Goal: Information Seeking & Learning: Compare options

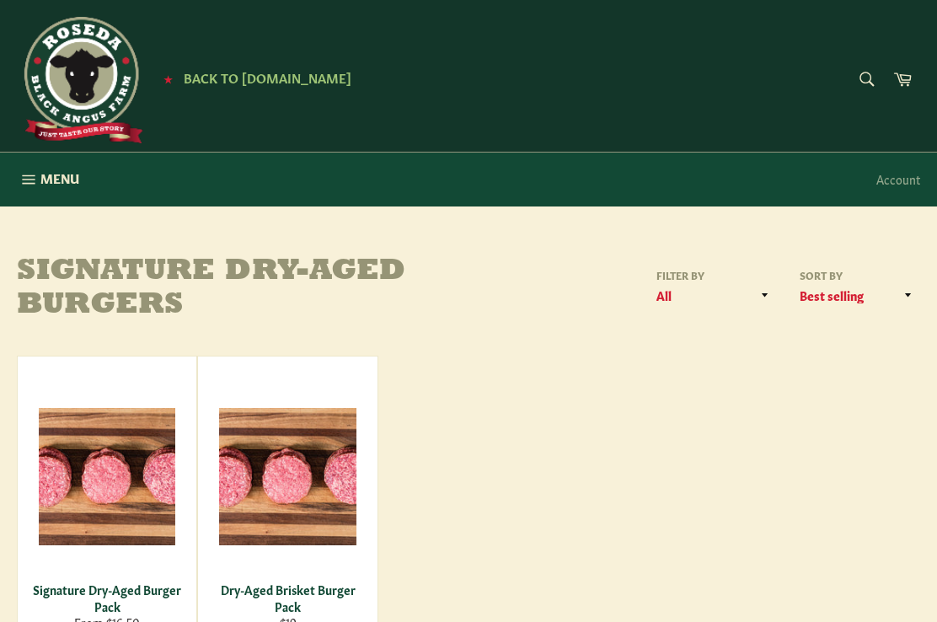
click at [40, 179] on button "Menu Site navigation" at bounding box center [48, 180] width 96 height 54
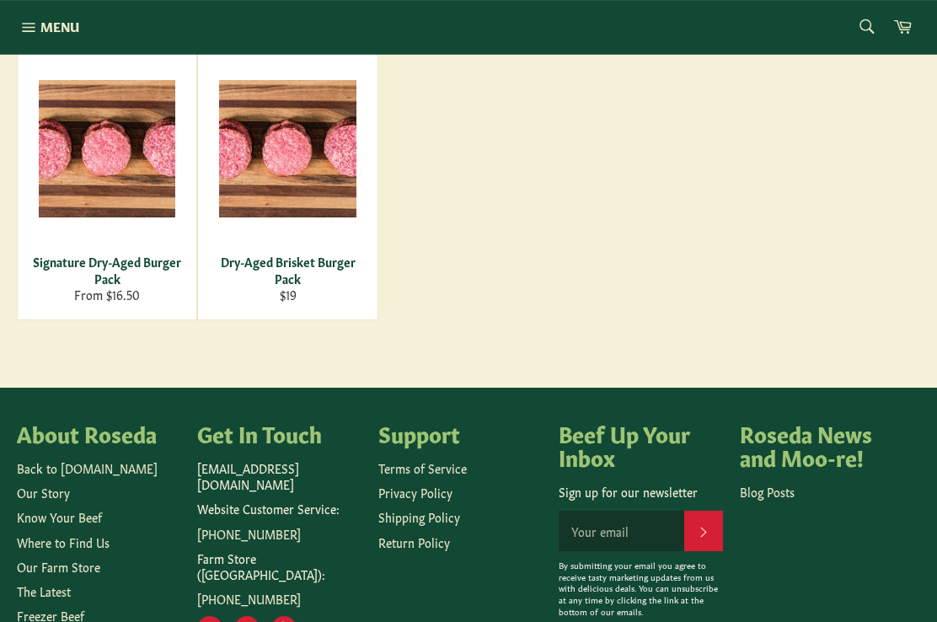
scroll to position [328, 0]
click at [96, 267] on div "Signature Dry-Aged Burger Pack" at bounding box center [108, 270] width 158 height 33
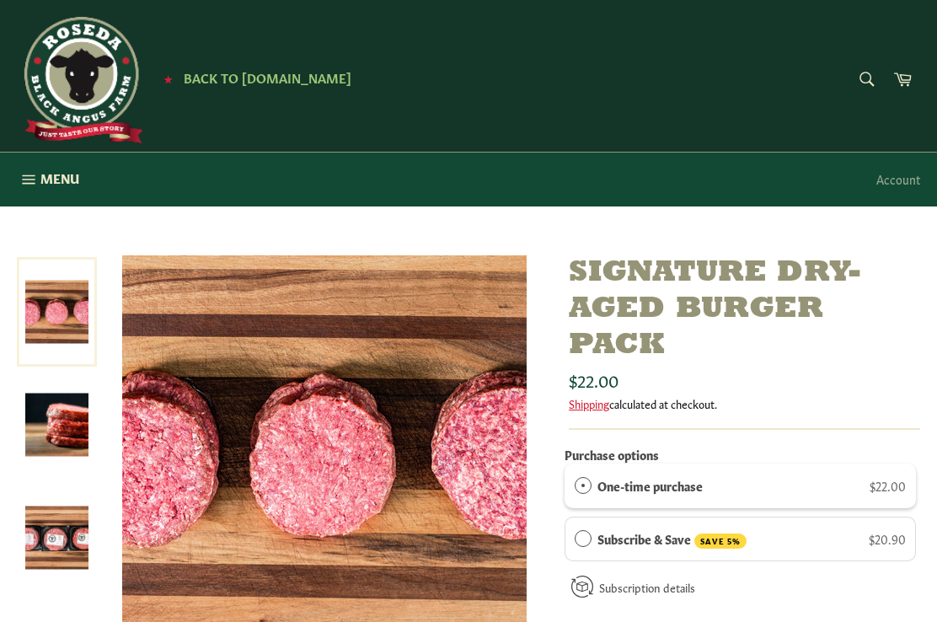
click at [24, 165] on button "Menu Site navigation" at bounding box center [48, 180] width 96 height 54
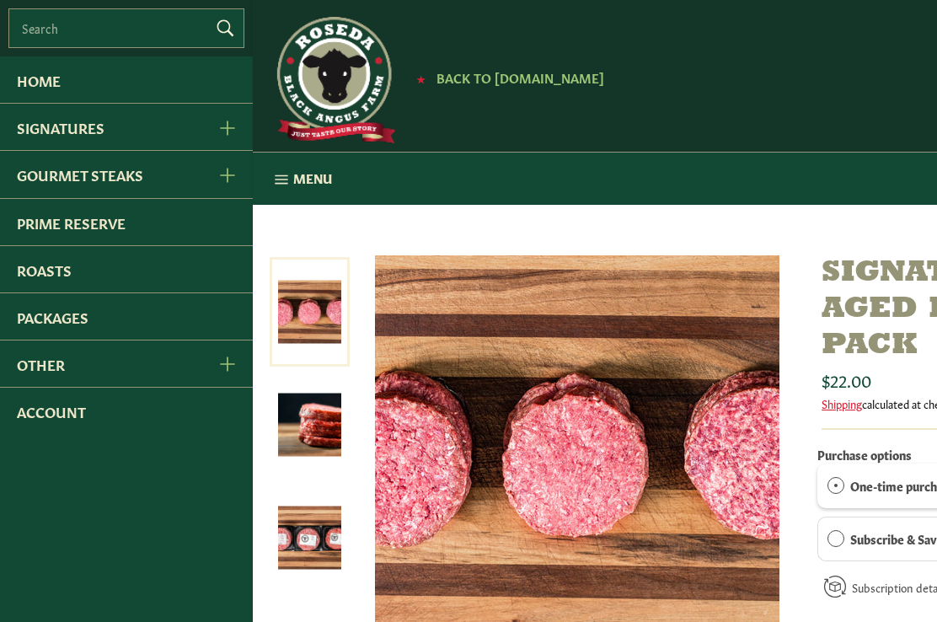
click at [34, 280] on link "Roasts" at bounding box center [126, 269] width 253 height 46
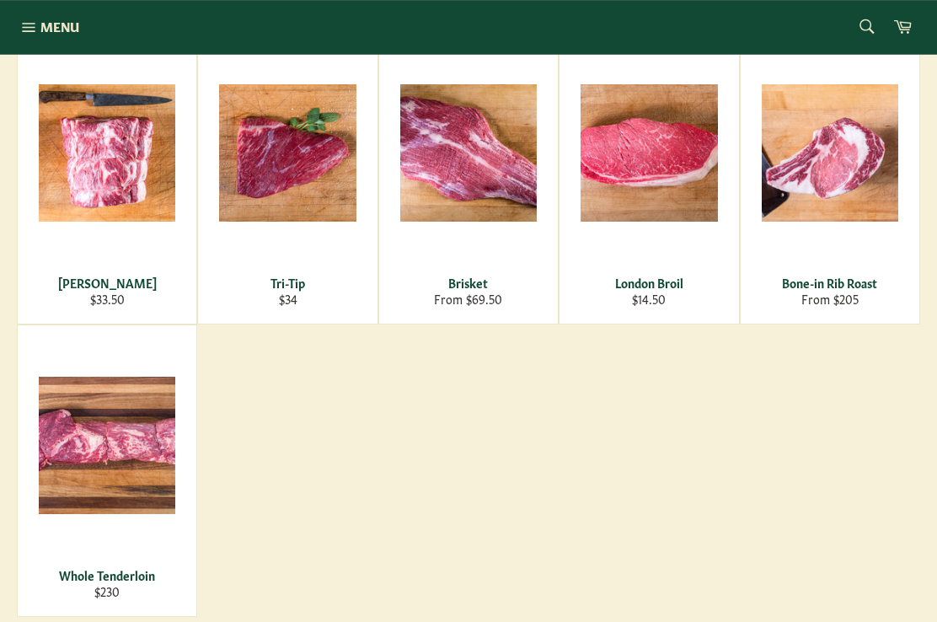
scroll to position [298, 0]
click at [92, 280] on div "Chuck Roast" at bounding box center [108, 283] width 158 height 16
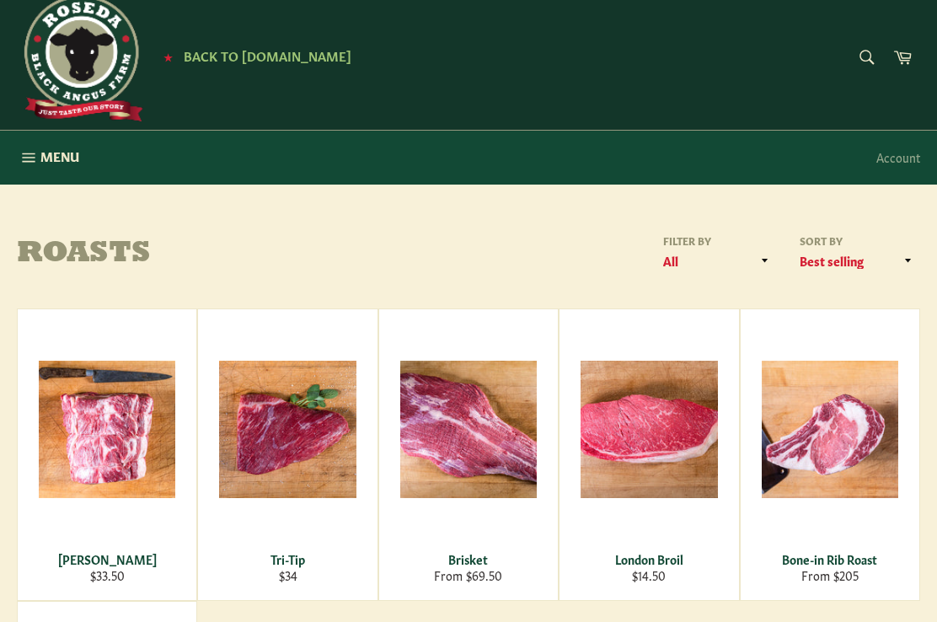
scroll to position [0, 0]
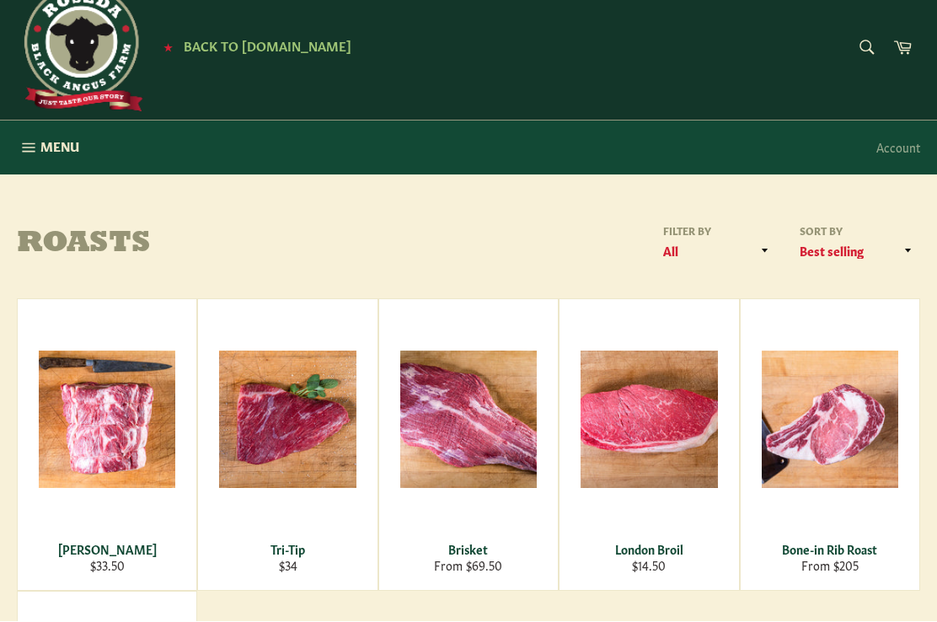
click at [33, 144] on icon "button" at bounding box center [28, 148] width 19 height 19
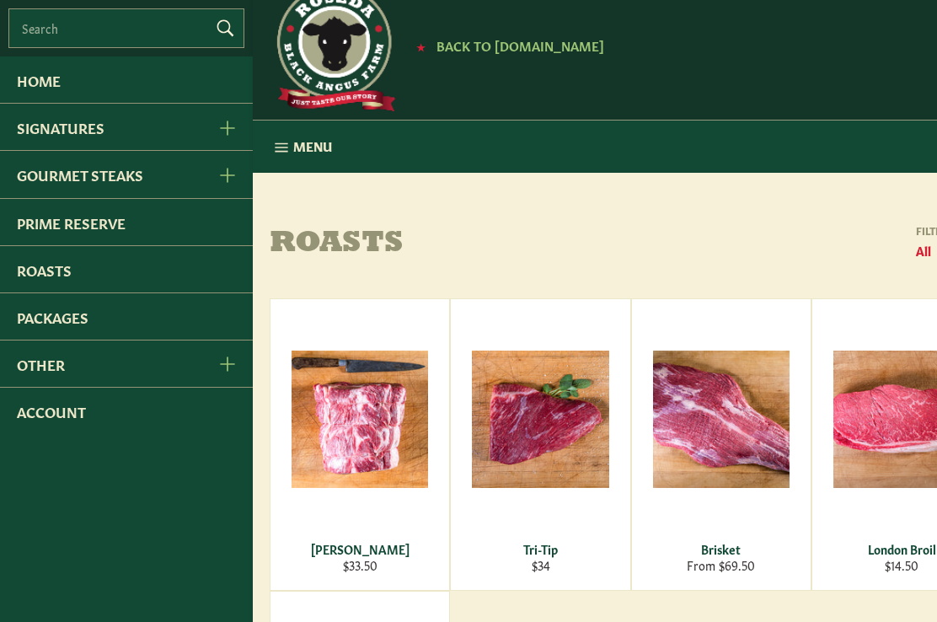
click at [31, 177] on link "Gourmet Steaks" at bounding box center [100, 174] width 200 height 46
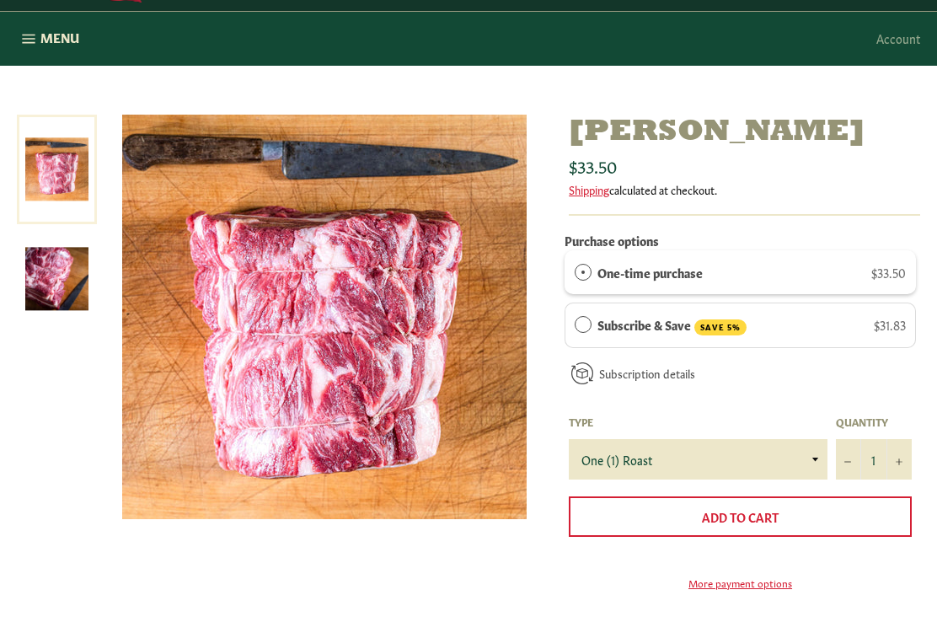
scroll to position [142, 0]
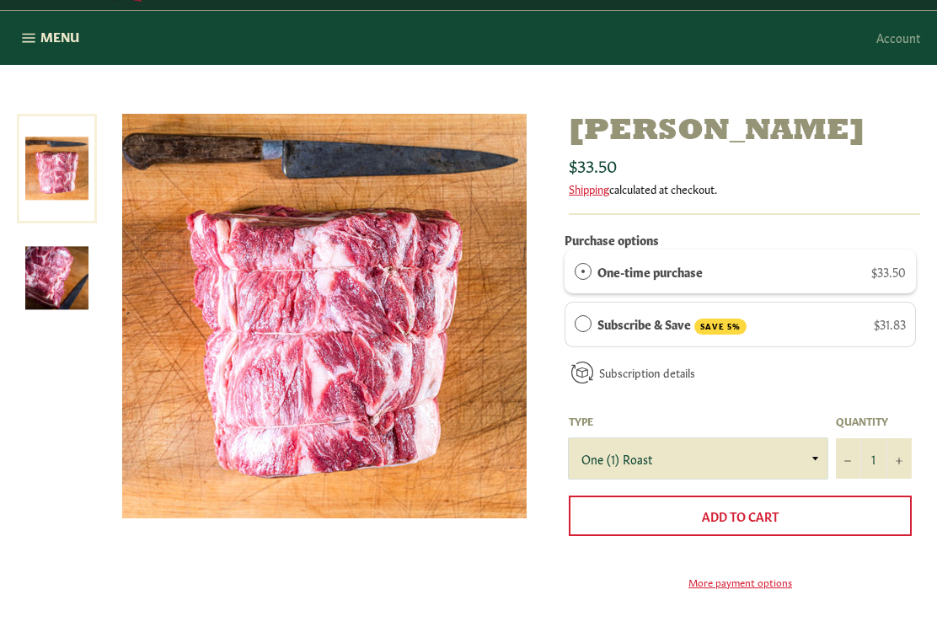
click at [811, 454] on select "One (1) Roast" at bounding box center [698, 458] width 259 height 40
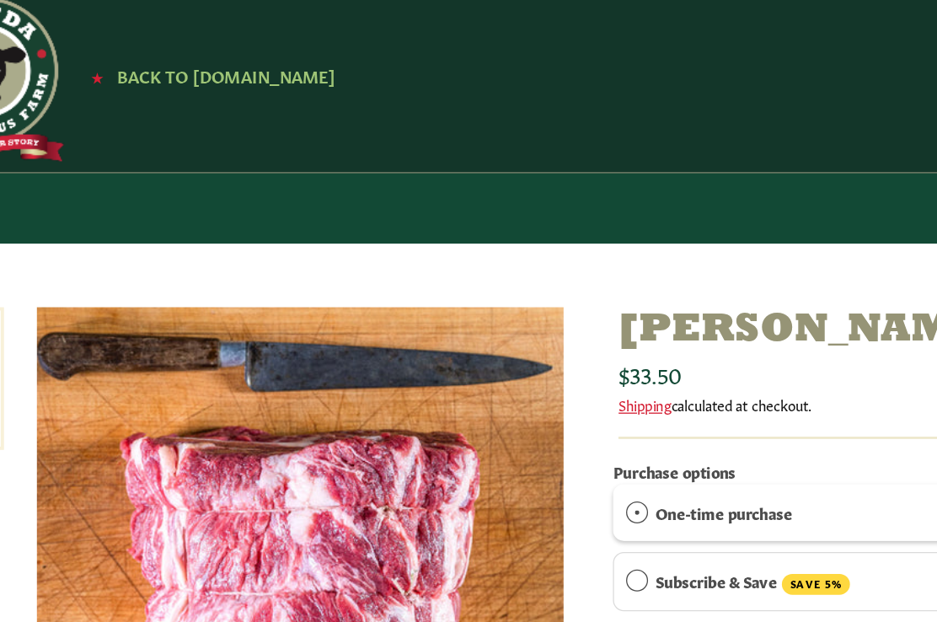
scroll to position [0, 0]
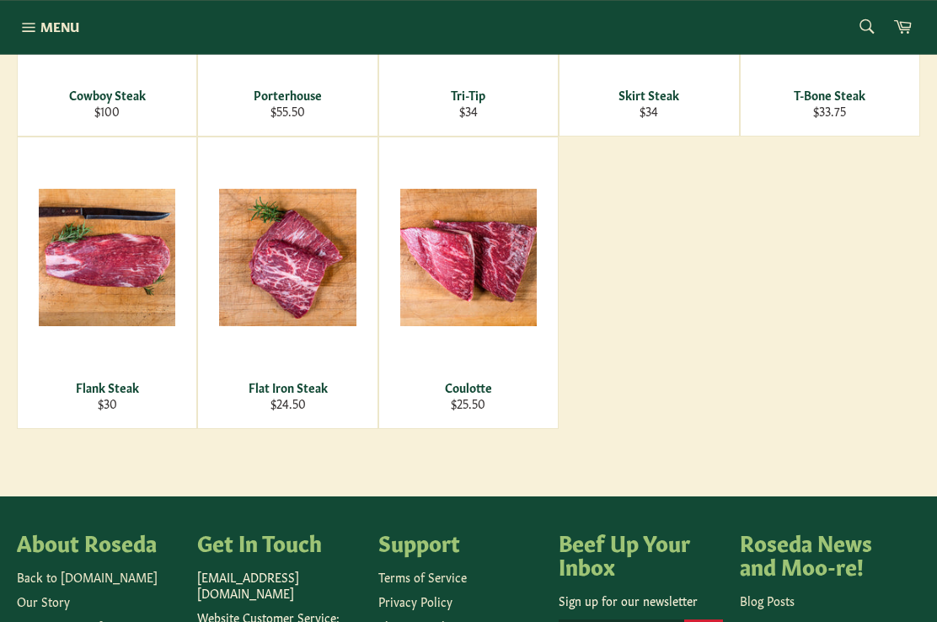
scroll to position [795, 0]
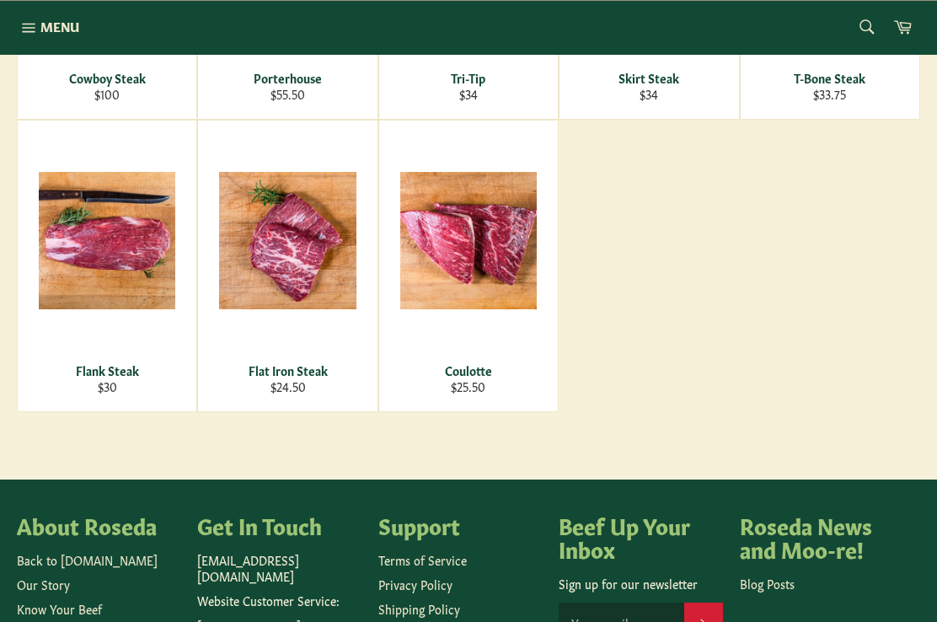
click at [258, 382] on div "View" at bounding box center [287, 265] width 179 height 291
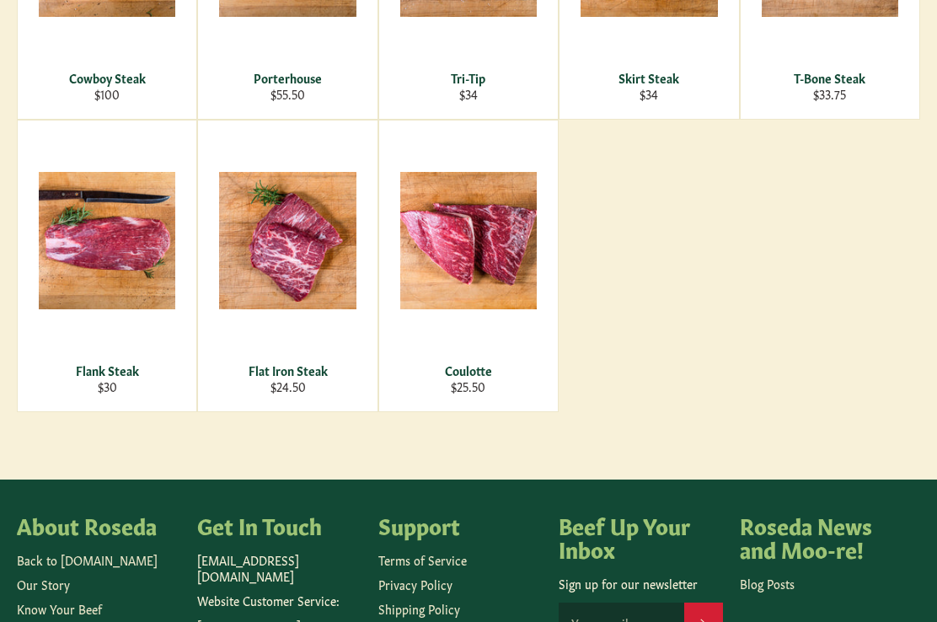
scroll to position [843, 0]
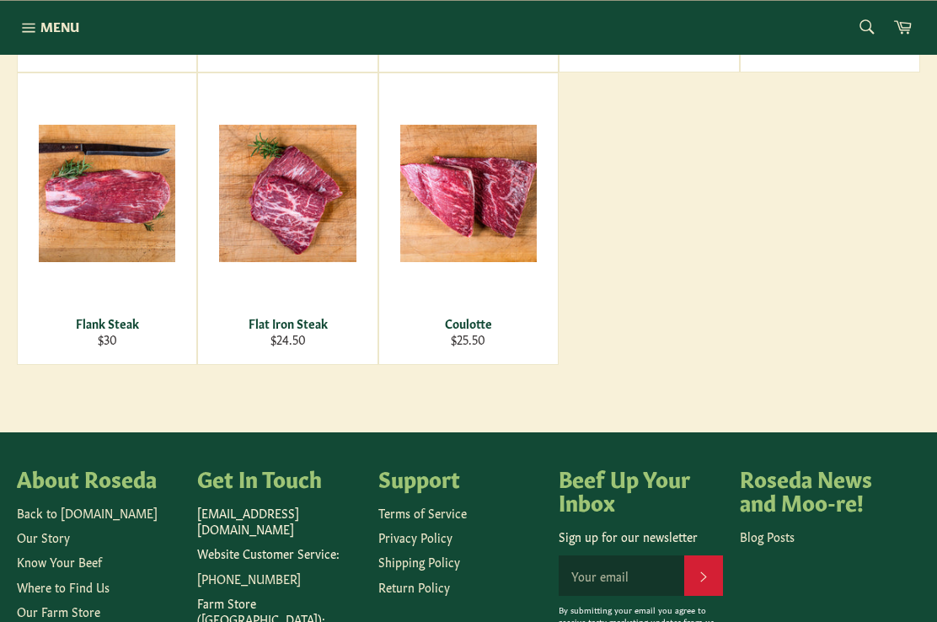
click at [437, 312] on div "View" at bounding box center [468, 218] width 179 height 291
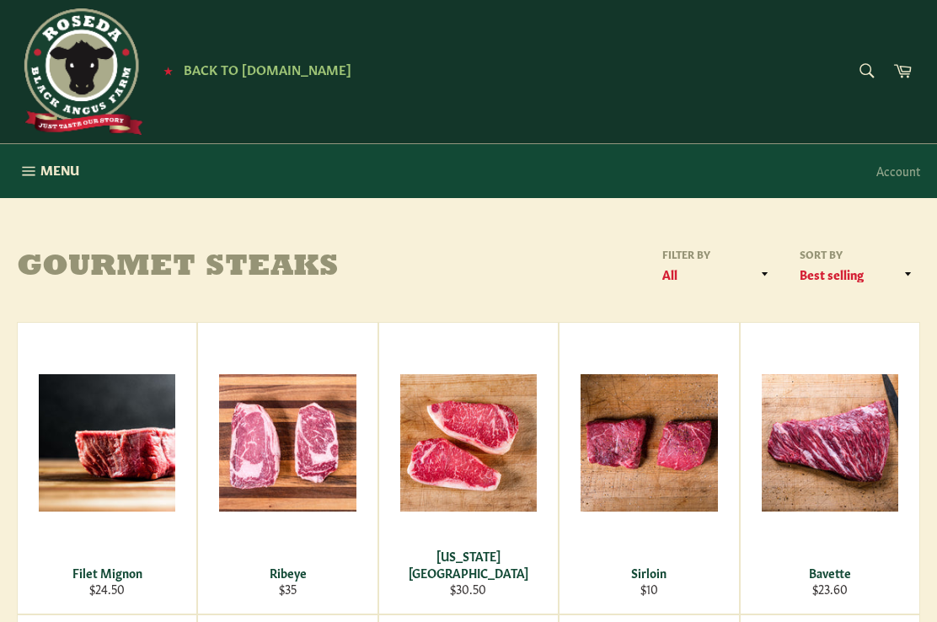
scroll to position [0, 0]
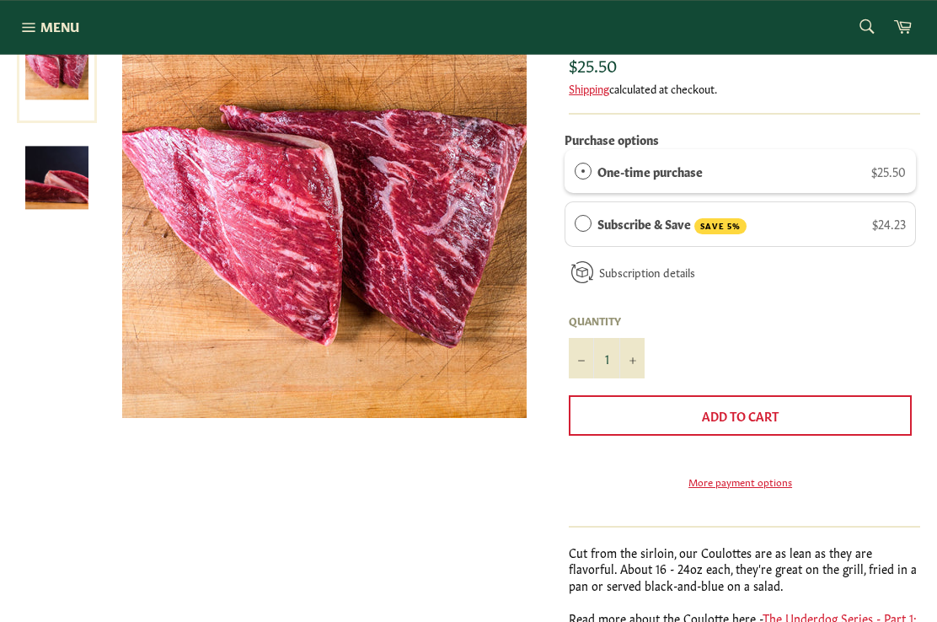
scroll to position [240, 0]
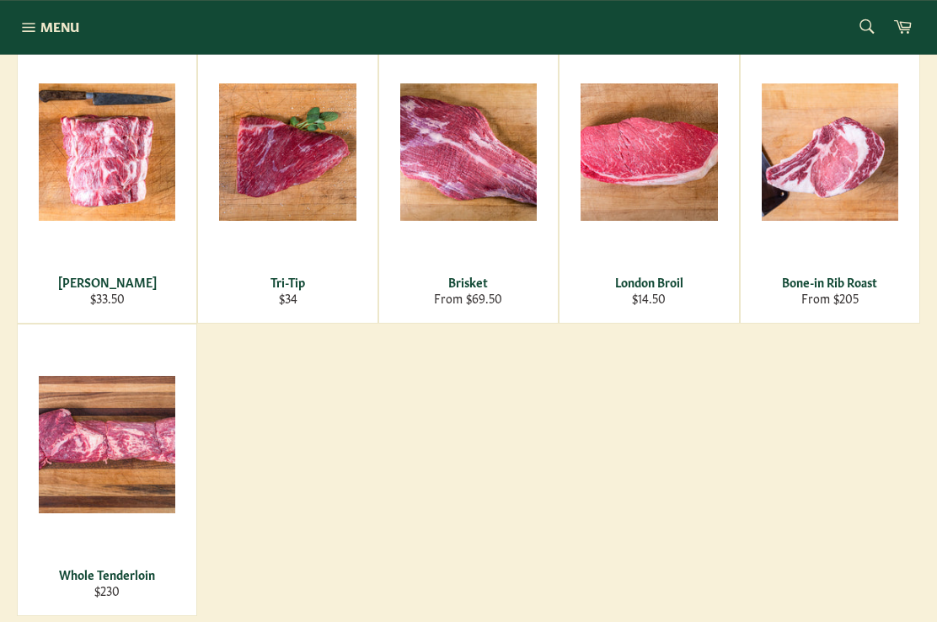
scroll to position [299, 0]
click at [78, 287] on div "Chuck Roast" at bounding box center [108, 282] width 158 height 16
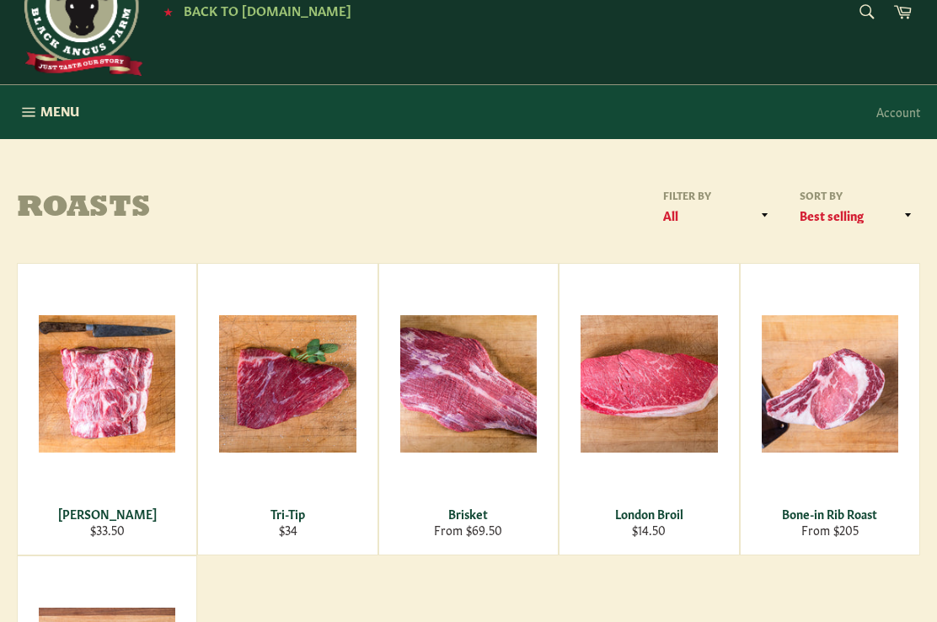
scroll to position [31, 0]
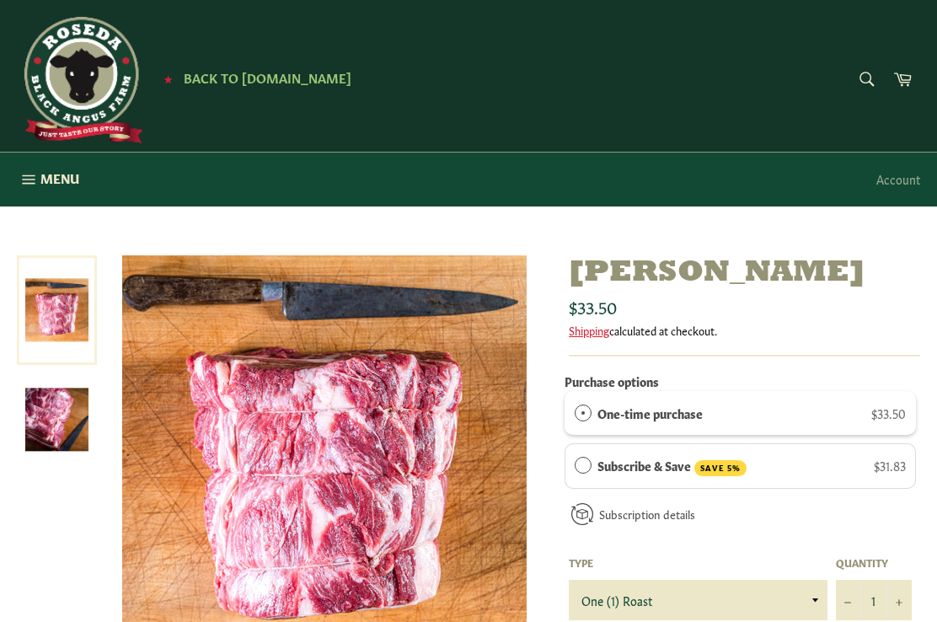
click at [34, 173] on icon "button" at bounding box center [28, 179] width 19 height 19
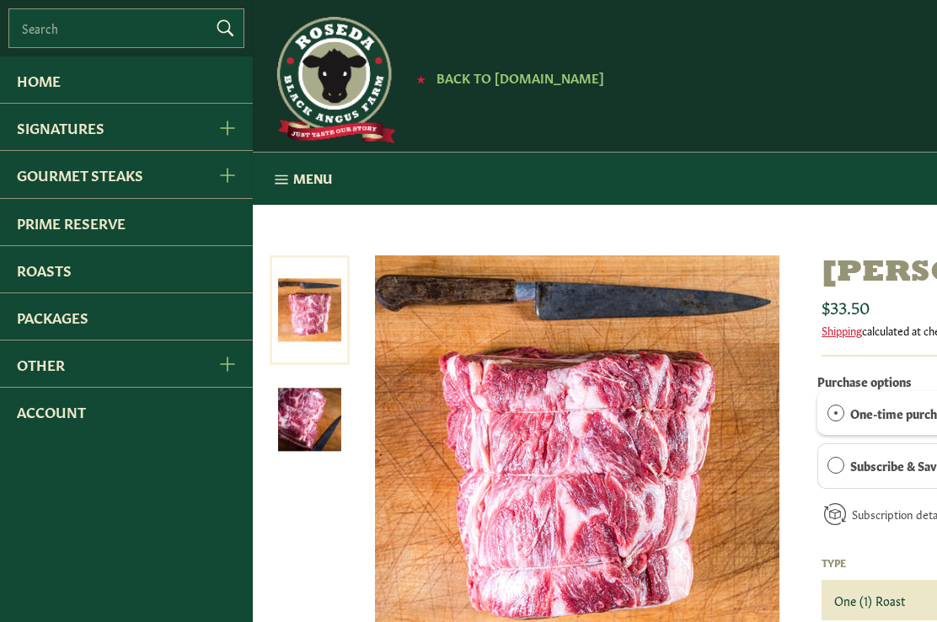
click at [47, 367] on link "Other" at bounding box center [100, 363] width 200 height 46
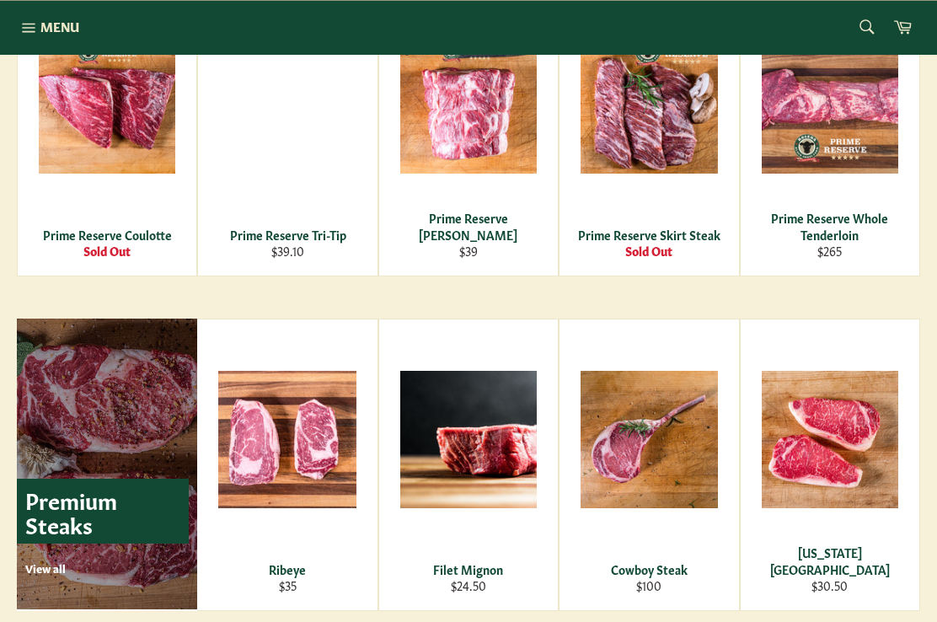
scroll to position [1719, 0]
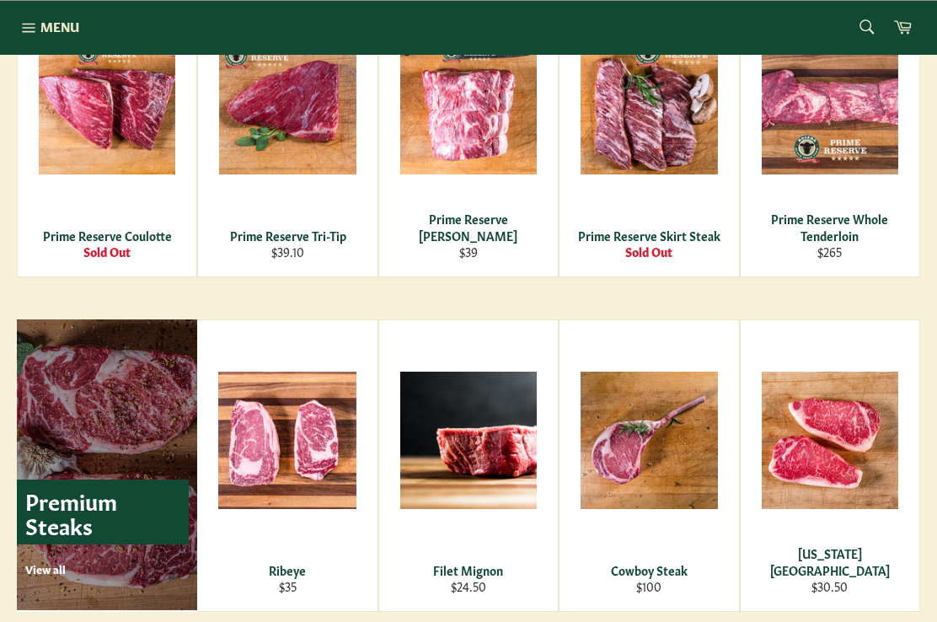
click at [470, 242] on div "Prime Reserve [PERSON_NAME]" at bounding box center [468, 227] width 158 height 33
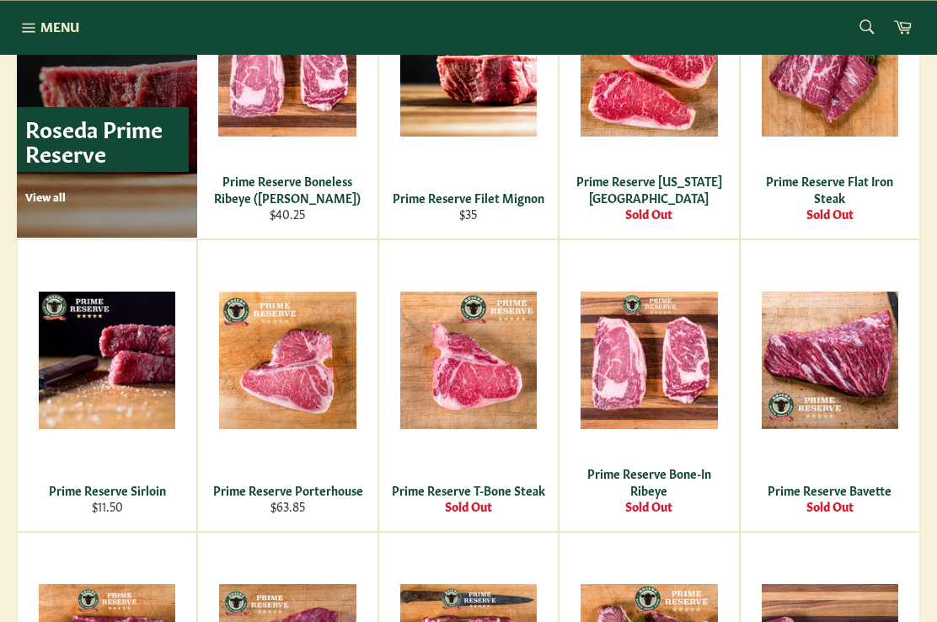
scroll to position [1122, 0]
